Goal: Task Accomplishment & Management: Manage account settings

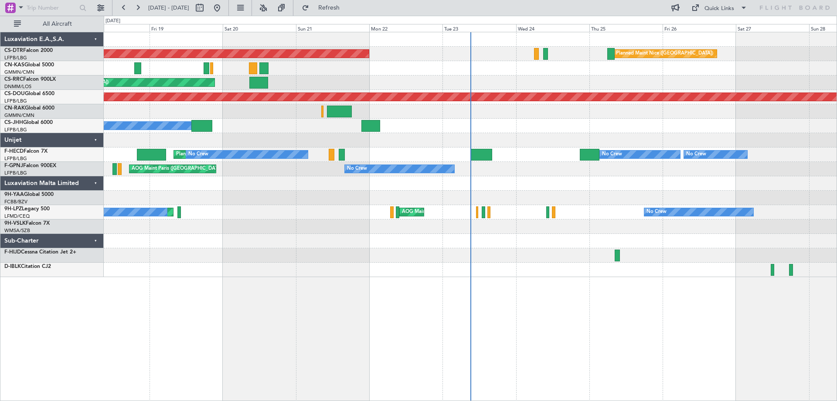
click at [427, 223] on div at bounding box center [470, 226] width 733 height 14
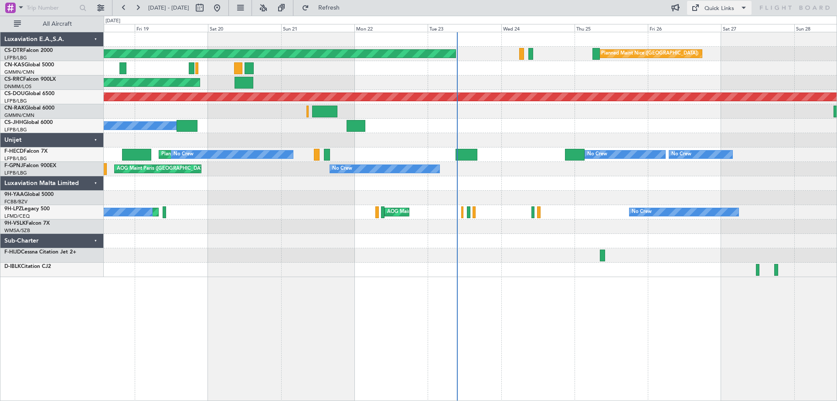
click at [745, 7] on span at bounding box center [744, 8] width 10 height 10
click at [714, 27] on button "Trip Builder" at bounding box center [719, 28] width 65 height 21
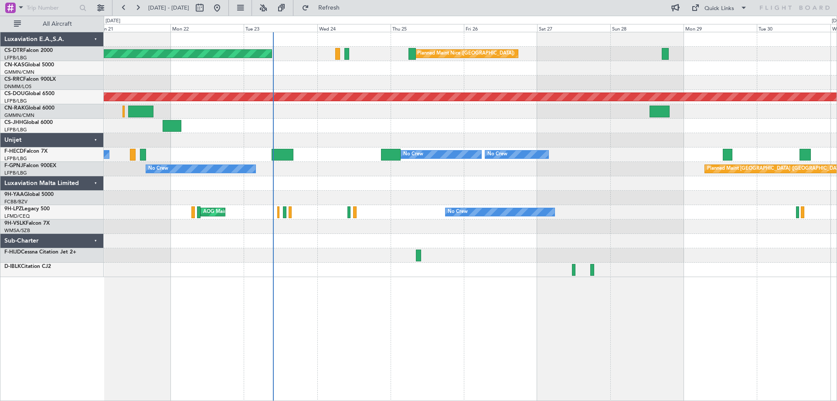
click at [406, 112] on div "Planned Maint Nice (Côte d'Azur Airport) AOG Maint Sofia Planned Maint Paris (L…" at bounding box center [470, 154] width 733 height 245
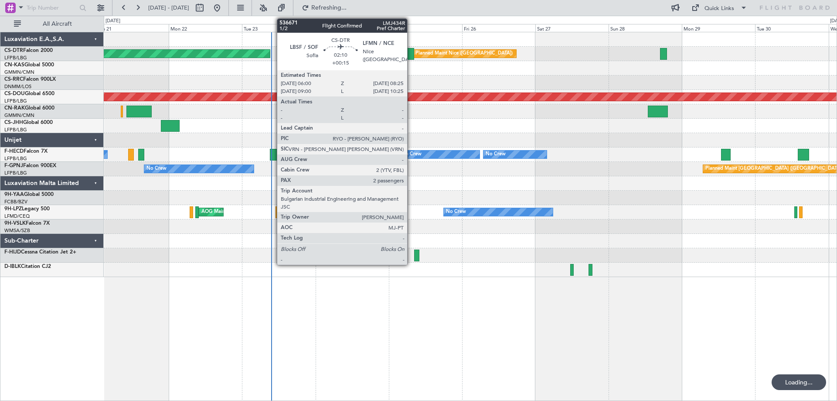
click at [411, 55] on div at bounding box center [410, 54] width 7 height 12
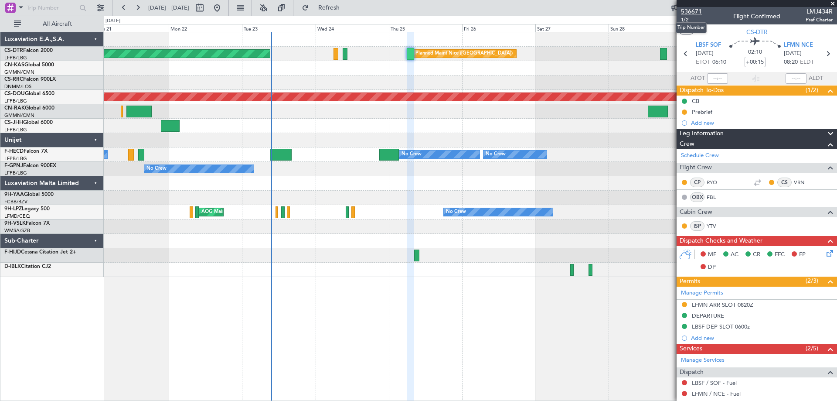
click at [691, 12] on span "536671" at bounding box center [691, 11] width 21 height 9
click at [834, 6] on span at bounding box center [833, 4] width 9 height 8
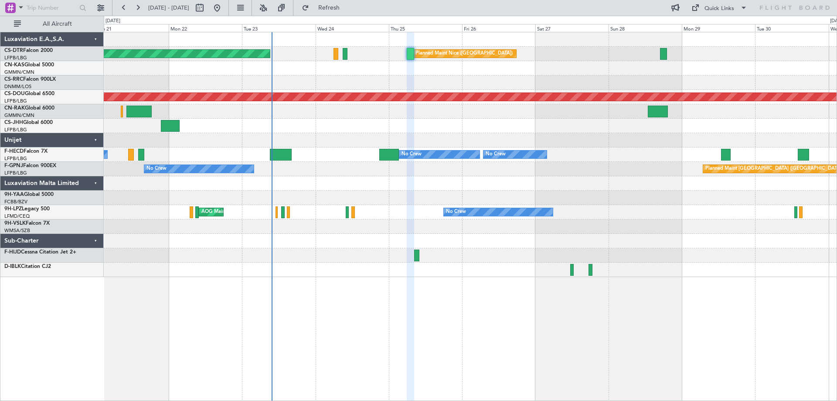
type input "0"
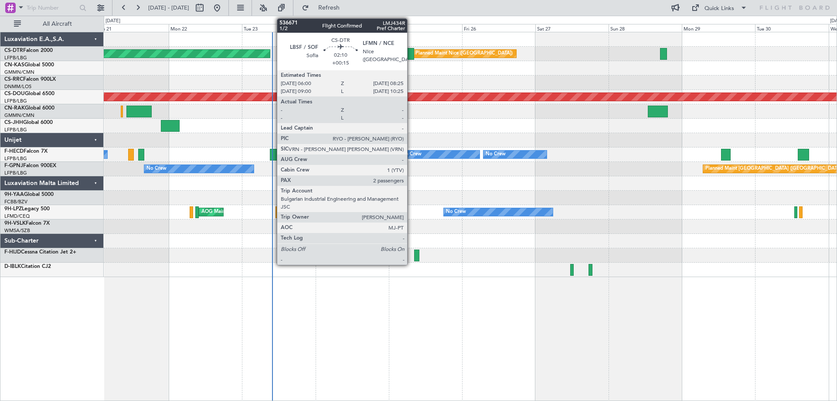
click at [411, 55] on div at bounding box center [410, 54] width 7 height 12
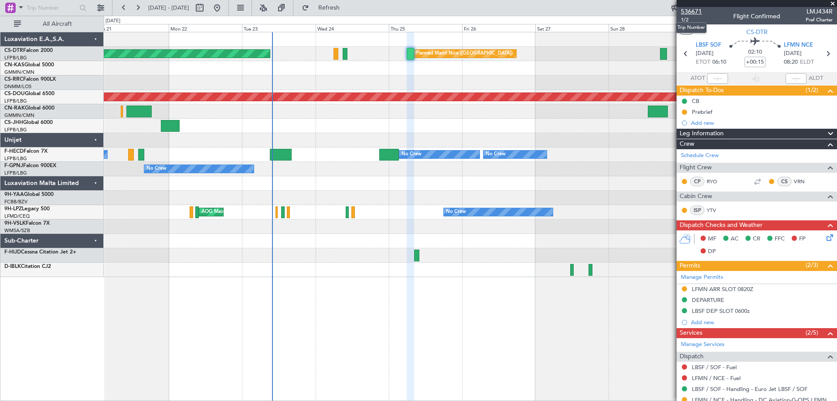
click at [689, 10] on span "536671" at bounding box center [691, 11] width 21 height 9
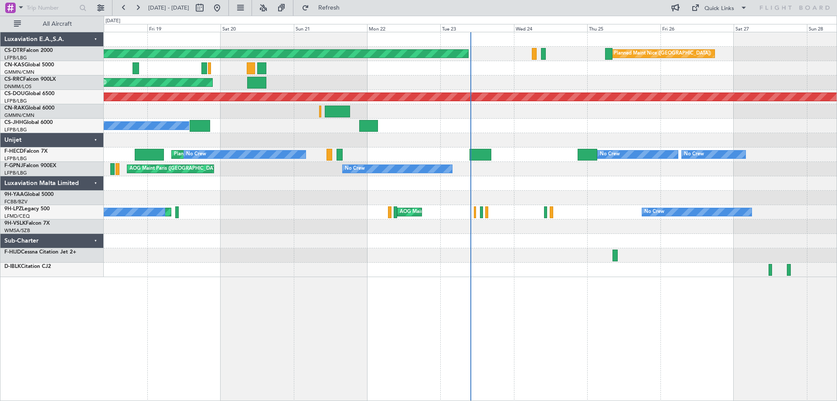
click at [465, 136] on div "AOG Maint Sofia Planned Maint Nice (Côte d'Azur Airport) Planned Maint Sofia Pl…" at bounding box center [470, 154] width 733 height 245
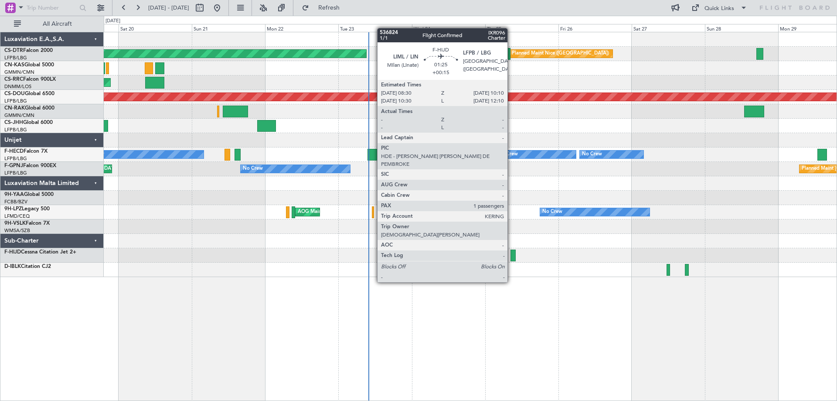
click at [512, 258] on div at bounding box center [513, 255] width 5 height 12
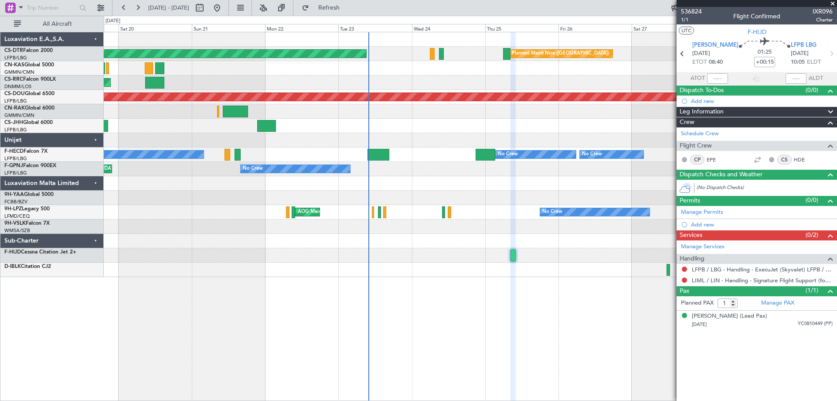
click at [835, 1] on span at bounding box center [833, 4] width 9 height 8
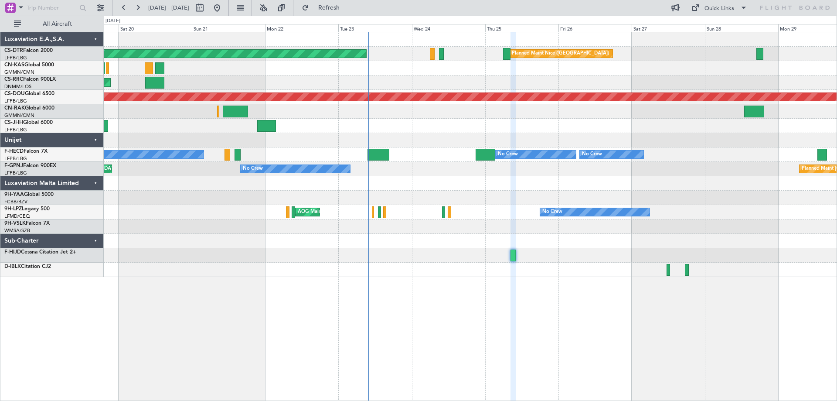
type input "0"
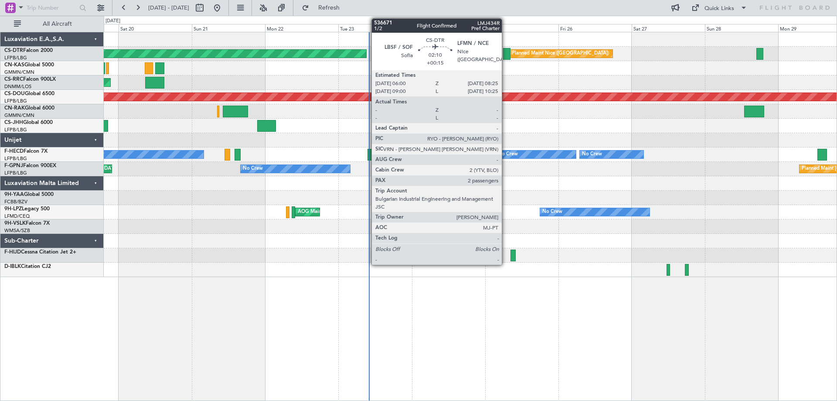
click at [508, 55] on div at bounding box center [506, 54] width 7 height 12
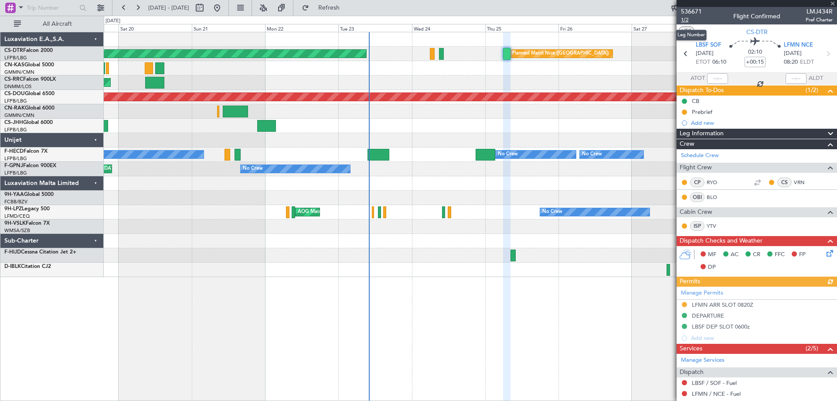
click at [686, 20] on span "1/2" at bounding box center [691, 19] width 21 height 7
click at [693, 11] on span "536671" at bounding box center [691, 11] width 21 height 9
click at [686, 22] on span "1/2" at bounding box center [691, 19] width 21 height 7
click at [686, 19] on span "1/2" at bounding box center [691, 19] width 21 height 7
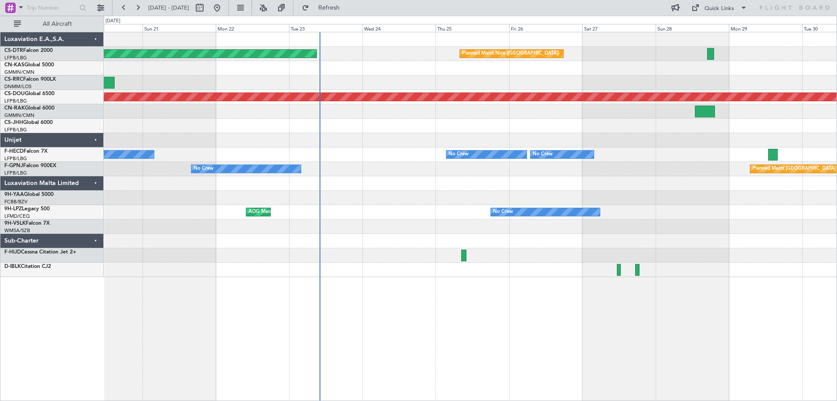
click at [480, 74] on div at bounding box center [470, 68] width 733 height 14
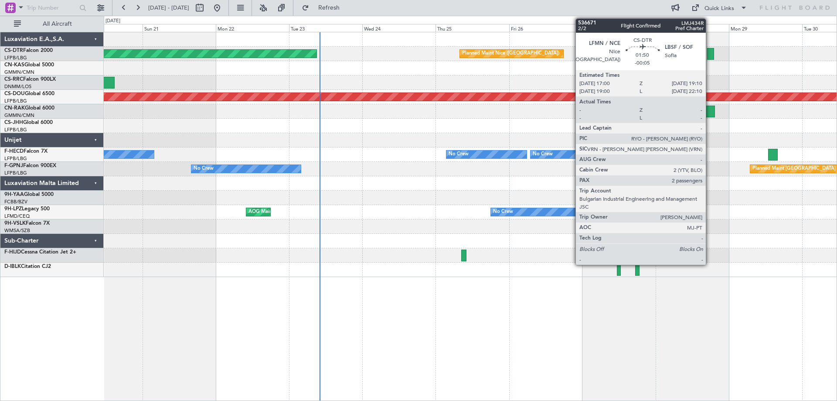
click at [710, 56] on div at bounding box center [710, 54] width 7 height 12
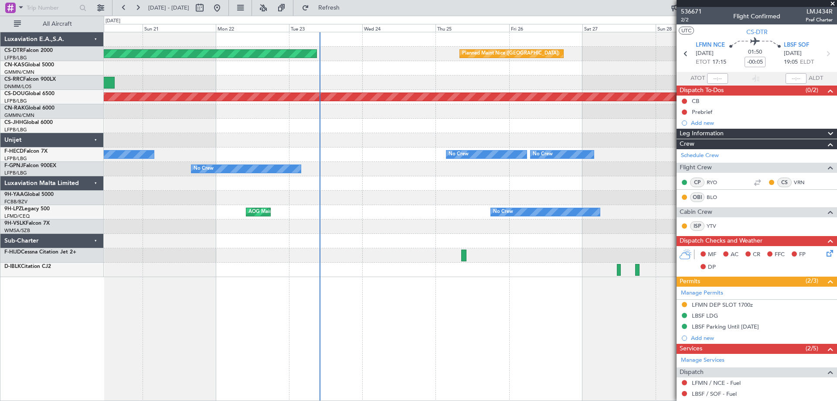
click at [642, 40] on div at bounding box center [470, 39] width 733 height 14
click at [655, 39] on div at bounding box center [470, 39] width 733 height 14
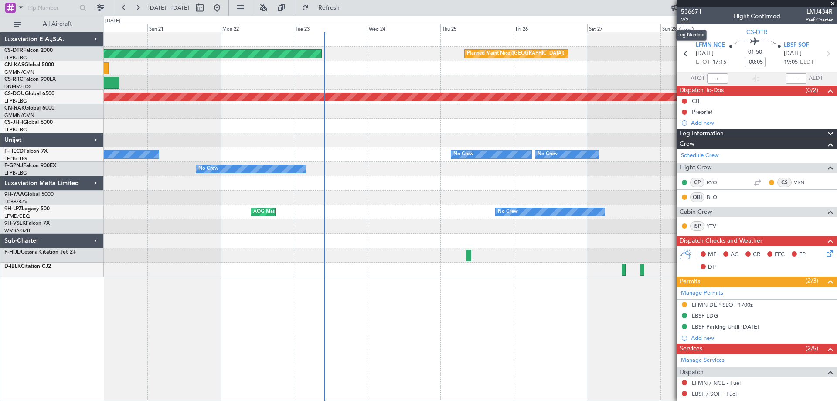
click at [683, 19] on span "2/2" at bounding box center [691, 19] width 21 height 7
click at [691, 11] on span "536671" at bounding box center [691, 11] width 21 height 9
click at [684, 19] on span "2/2" at bounding box center [691, 19] width 21 height 7
click at [590, 323] on div "AOG Maint Sofia Planned Maint Nice (Côte d'Azur Airport) Planned Maint Paris (L…" at bounding box center [470, 216] width 733 height 369
drag, startPoint x: 837, startPoint y: 2, endPoint x: 778, endPoint y: 2, distance: 58.4
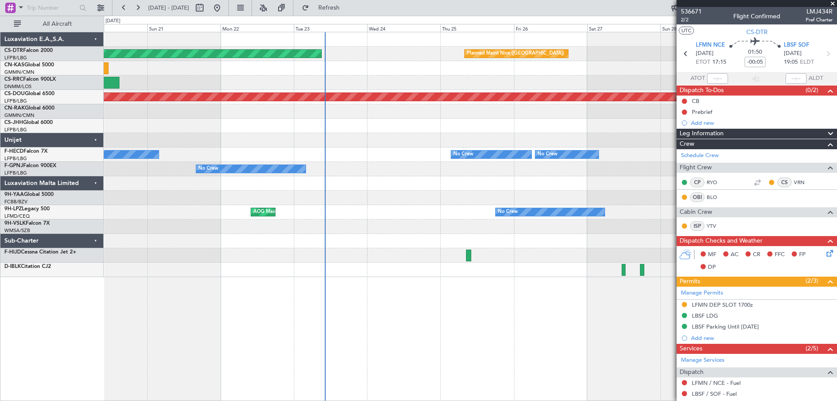
click at [830, 2] on span at bounding box center [833, 4] width 9 height 8
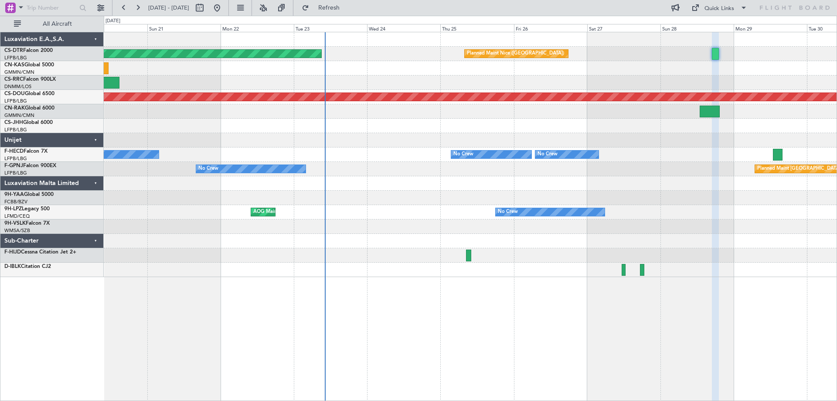
type input "0"
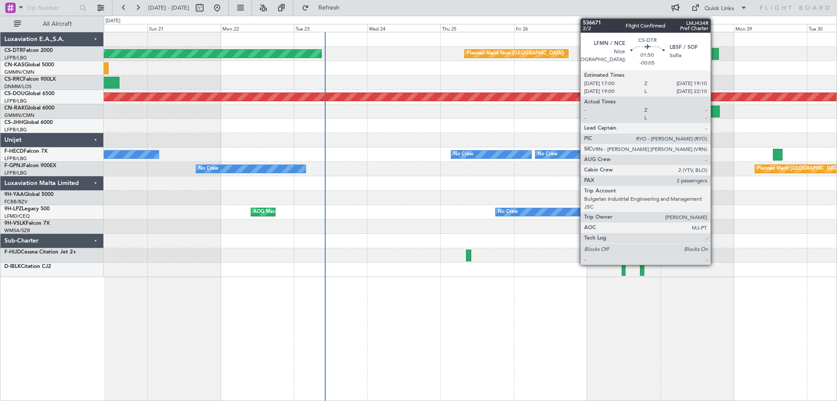
click at [715, 55] on div at bounding box center [715, 54] width 7 height 12
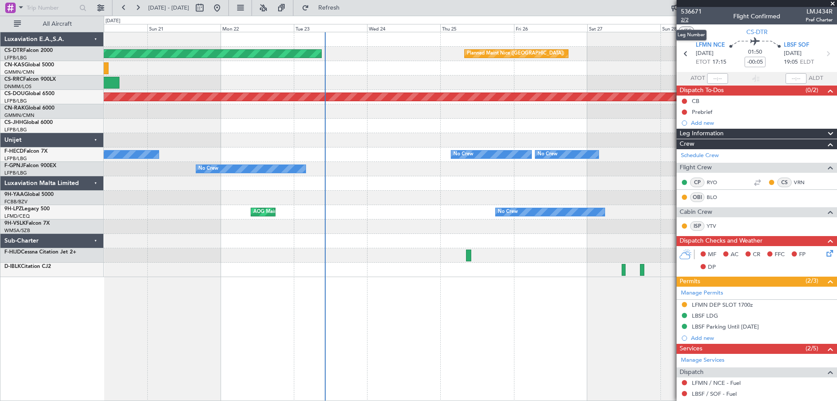
click at [684, 21] on span "2/2" at bounding box center [691, 19] width 21 height 7
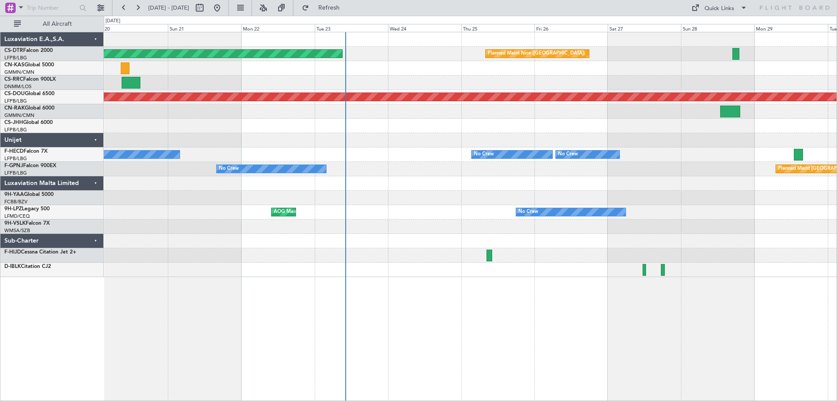
click at [533, 119] on div "AOG Maint Sofia [GEOGRAPHIC_DATA] ([GEOGRAPHIC_DATA]) Planned Maint [GEOGRAPHIC…" at bounding box center [470, 154] width 733 height 245
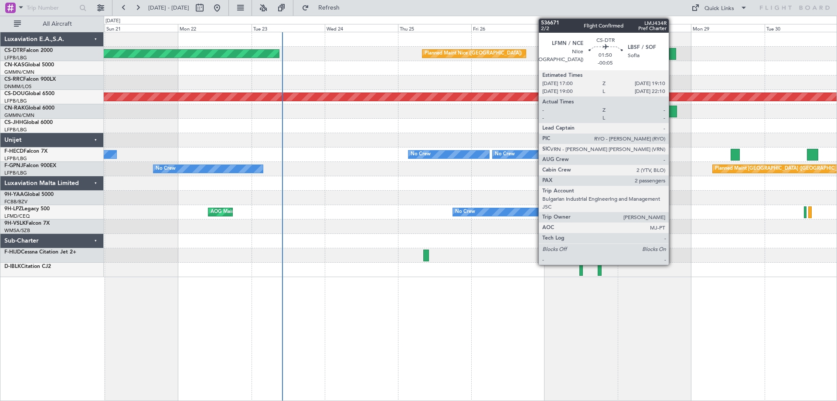
click at [673, 54] on div at bounding box center [672, 54] width 7 height 12
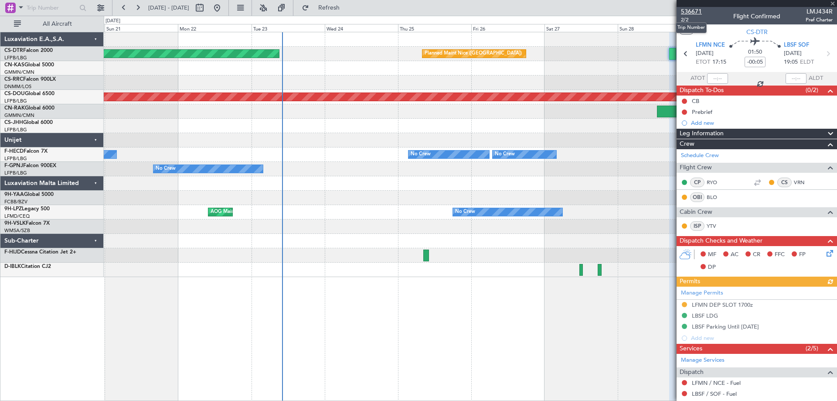
click at [687, 13] on span "536671" at bounding box center [691, 11] width 21 height 9
click at [690, 11] on span "536671" at bounding box center [691, 11] width 21 height 9
click at [686, 19] on span "2/2" at bounding box center [691, 19] width 21 height 7
click at [835, 2] on span at bounding box center [833, 4] width 9 height 8
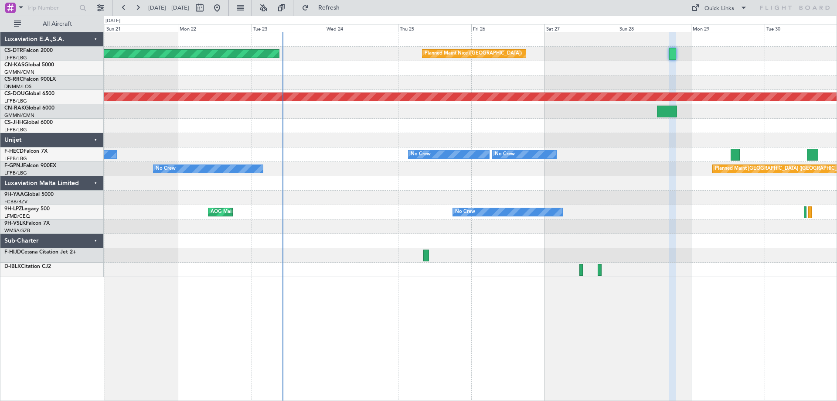
type input "0"
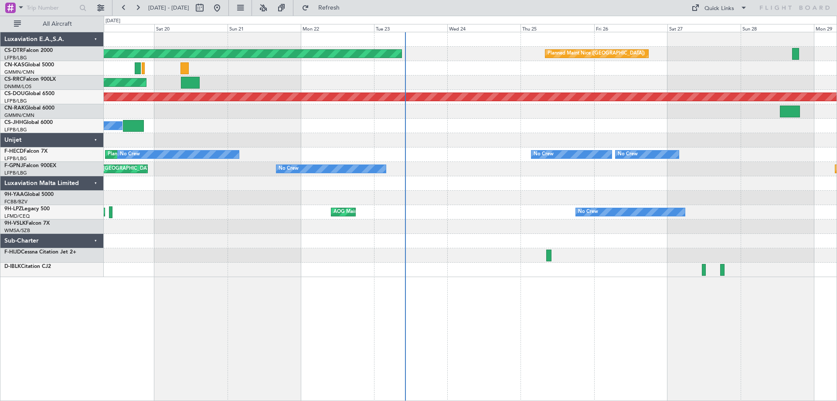
click at [527, 184] on div "AOG Maint Sofia [GEOGRAPHIC_DATA] ([GEOGRAPHIC_DATA]) Planned Maint [GEOGRAPHIC…" at bounding box center [470, 154] width 733 height 245
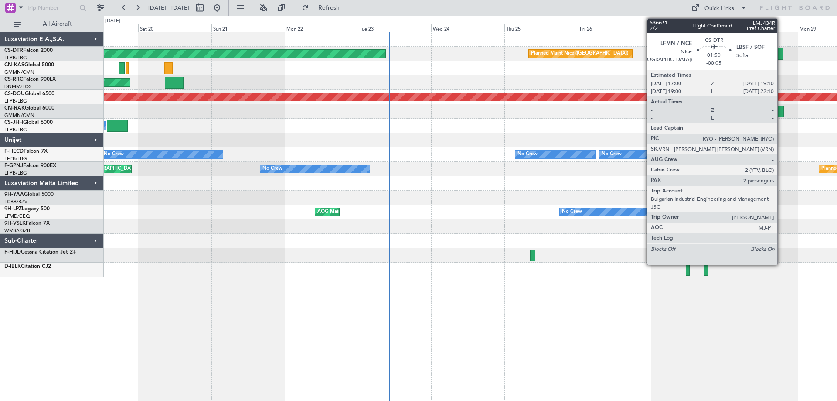
click at [781, 57] on div at bounding box center [779, 54] width 7 height 12
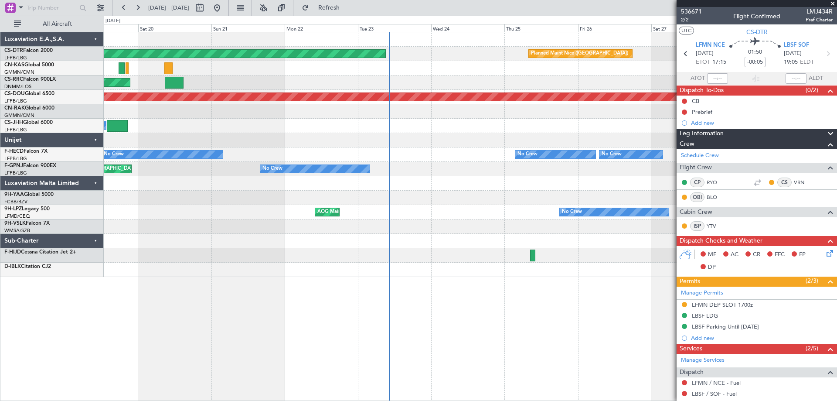
click at [633, 35] on div at bounding box center [470, 39] width 733 height 14
click at [684, 19] on span "2/2" at bounding box center [691, 19] width 21 height 7
click at [832, 3] on span at bounding box center [833, 4] width 9 height 8
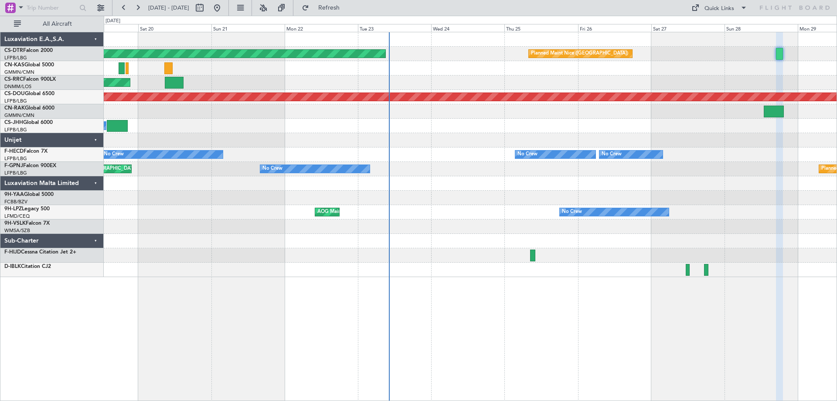
type input "0"
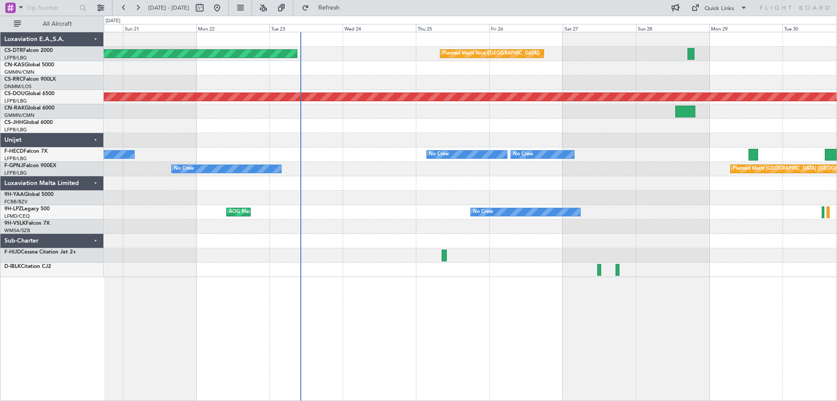
click at [257, 60] on div "AOG Maint Sofia [GEOGRAPHIC_DATA] ([GEOGRAPHIC_DATA]) Planned Maint [GEOGRAPHIC…" at bounding box center [470, 154] width 733 height 245
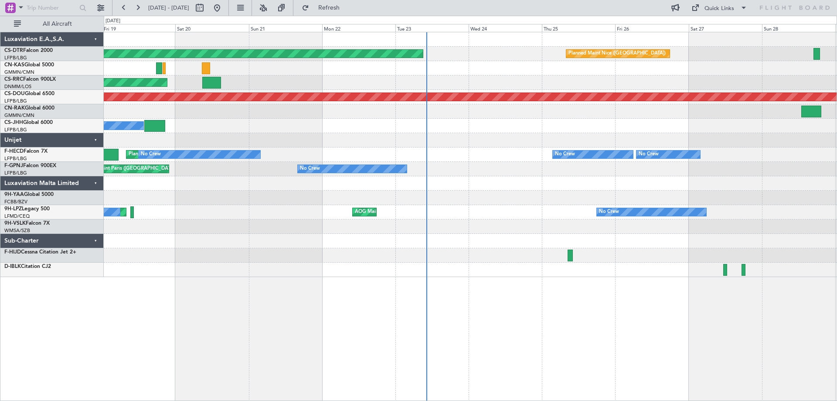
click at [625, 180] on div at bounding box center [470, 183] width 733 height 14
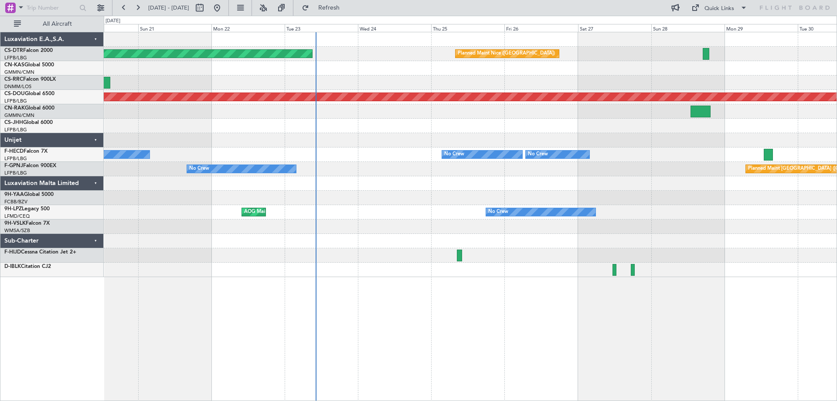
click at [704, 161] on div "AOG Maint Sofia Planned Maint Nice (Côte d'Azur Airport) Planned Maint Paris (L…" at bounding box center [470, 154] width 733 height 245
click at [646, 133] on div "AOG Maint Sofia Planned Maint Nice (Côte d'Azur Airport) Planned Maint Paris (L…" at bounding box center [470, 154] width 733 height 245
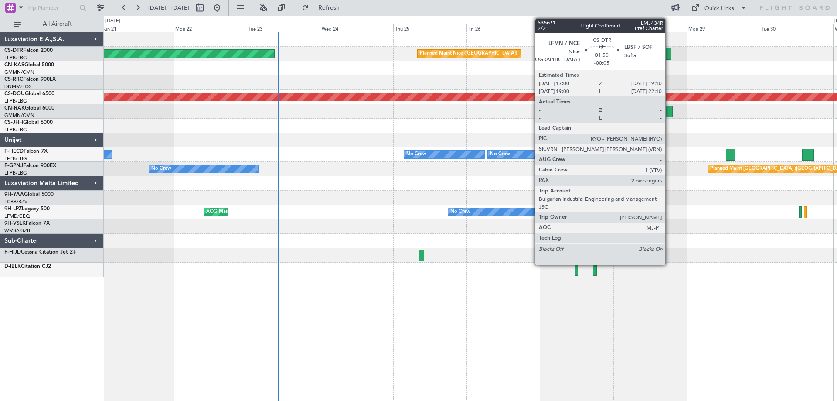
click at [669, 54] on div at bounding box center [668, 54] width 7 height 12
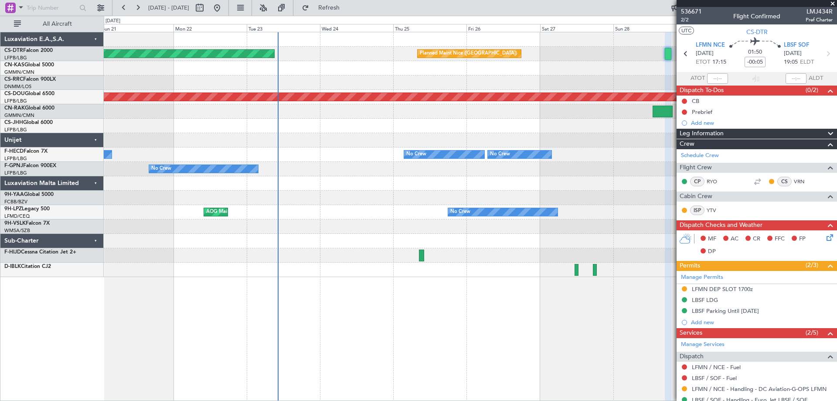
click at [835, 6] on span at bounding box center [833, 4] width 9 height 8
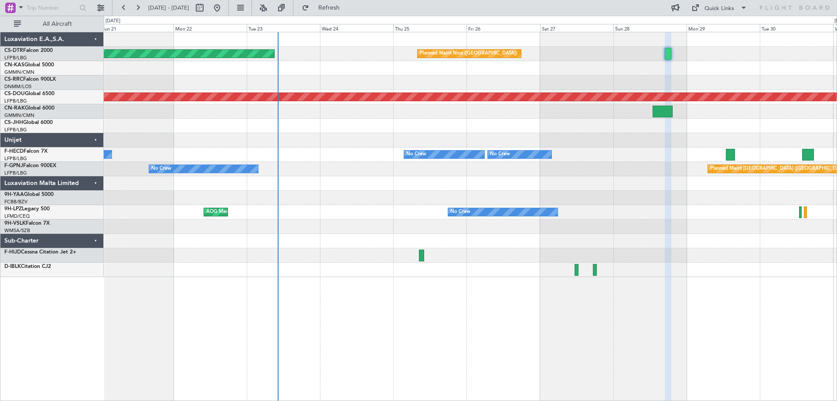
type input "0"
click at [552, 49] on div "AOG Maint Sofia Planned Maint Nice (Côte d'Azur Airport)" at bounding box center [470, 54] width 733 height 14
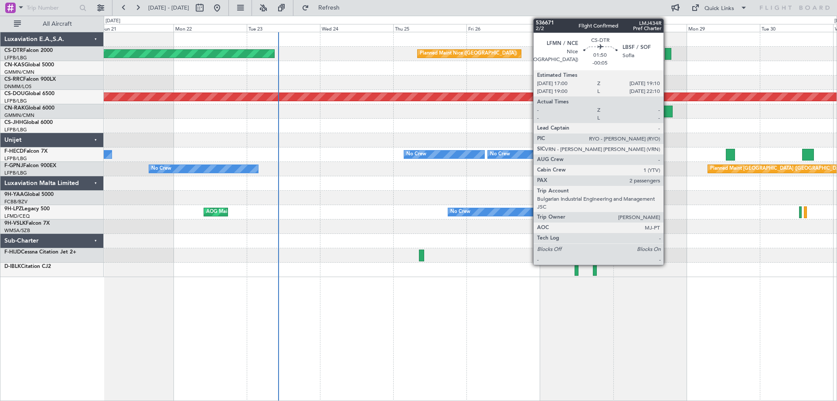
click at [668, 57] on div at bounding box center [668, 54] width 7 height 12
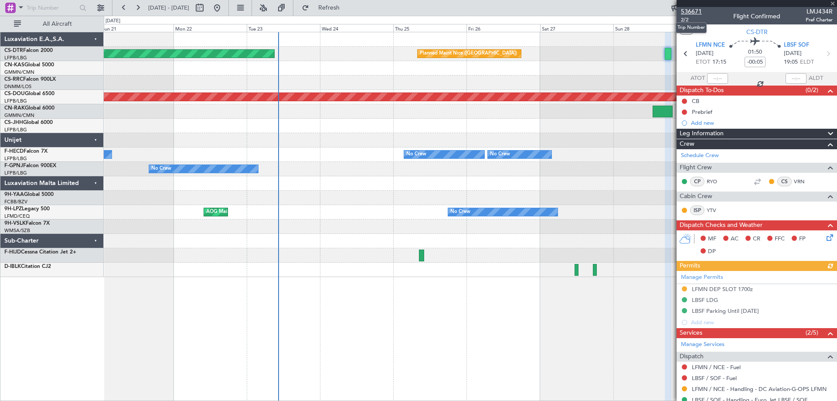
click at [689, 11] on span "536671" at bounding box center [691, 11] width 21 height 9
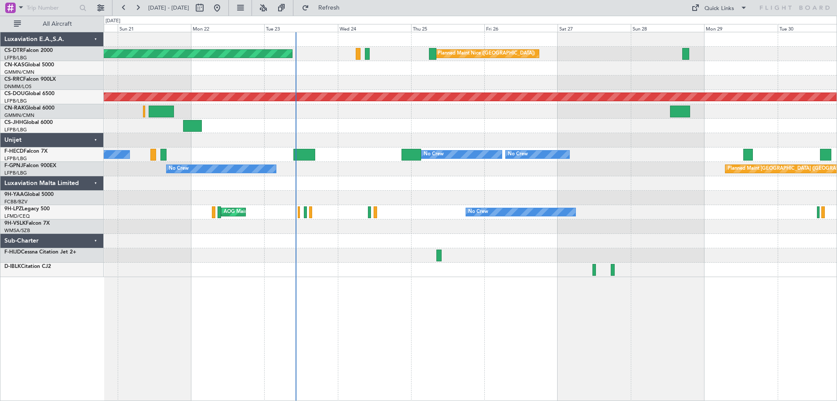
click at [614, 88] on div "Planned Maint [GEOGRAPHIC_DATA] ([GEOGRAPHIC_DATA])" at bounding box center [470, 82] width 733 height 14
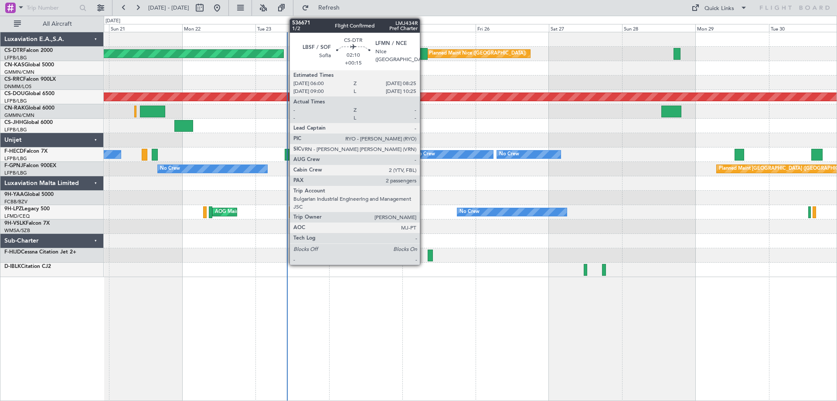
click at [424, 55] on div at bounding box center [423, 54] width 7 height 12
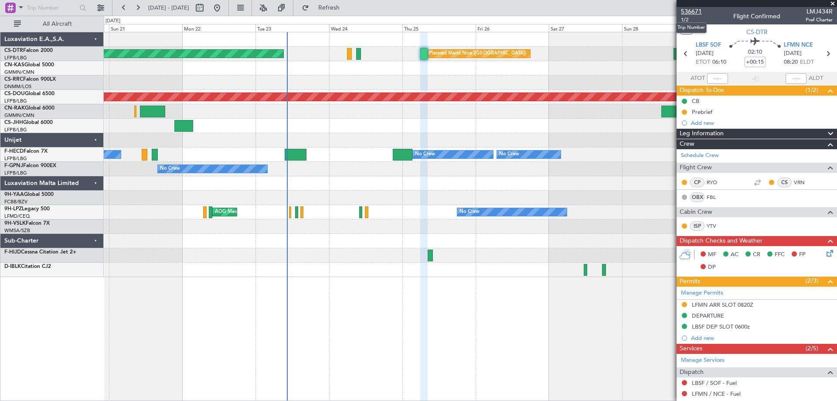
click at [689, 11] on span "536671" at bounding box center [691, 11] width 21 height 9
click at [684, 20] on span "1/2" at bounding box center [691, 19] width 21 height 7
click at [626, 69] on div at bounding box center [470, 68] width 733 height 14
click at [686, 20] on span "1/2" at bounding box center [691, 19] width 21 height 7
click at [693, 11] on span "536671" at bounding box center [691, 11] width 21 height 9
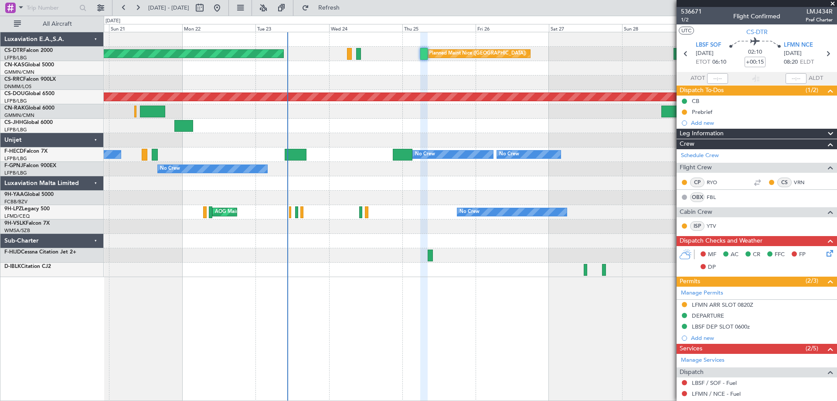
click at [834, 3] on span at bounding box center [833, 4] width 9 height 8
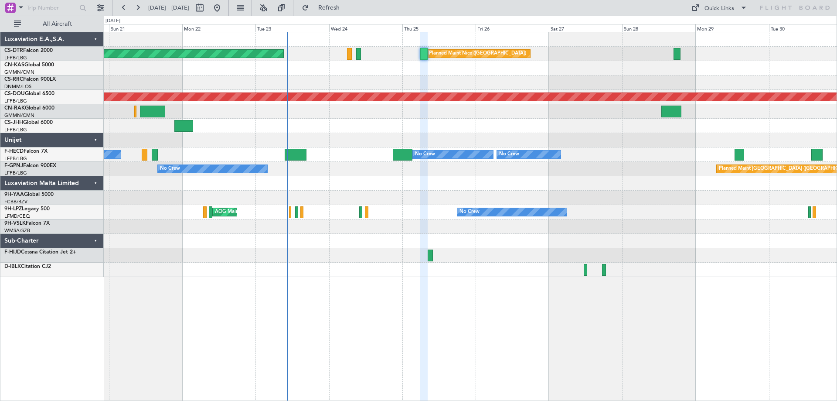
type input "0"
